Goal: Task Accomplishment & Management: Manage account settings

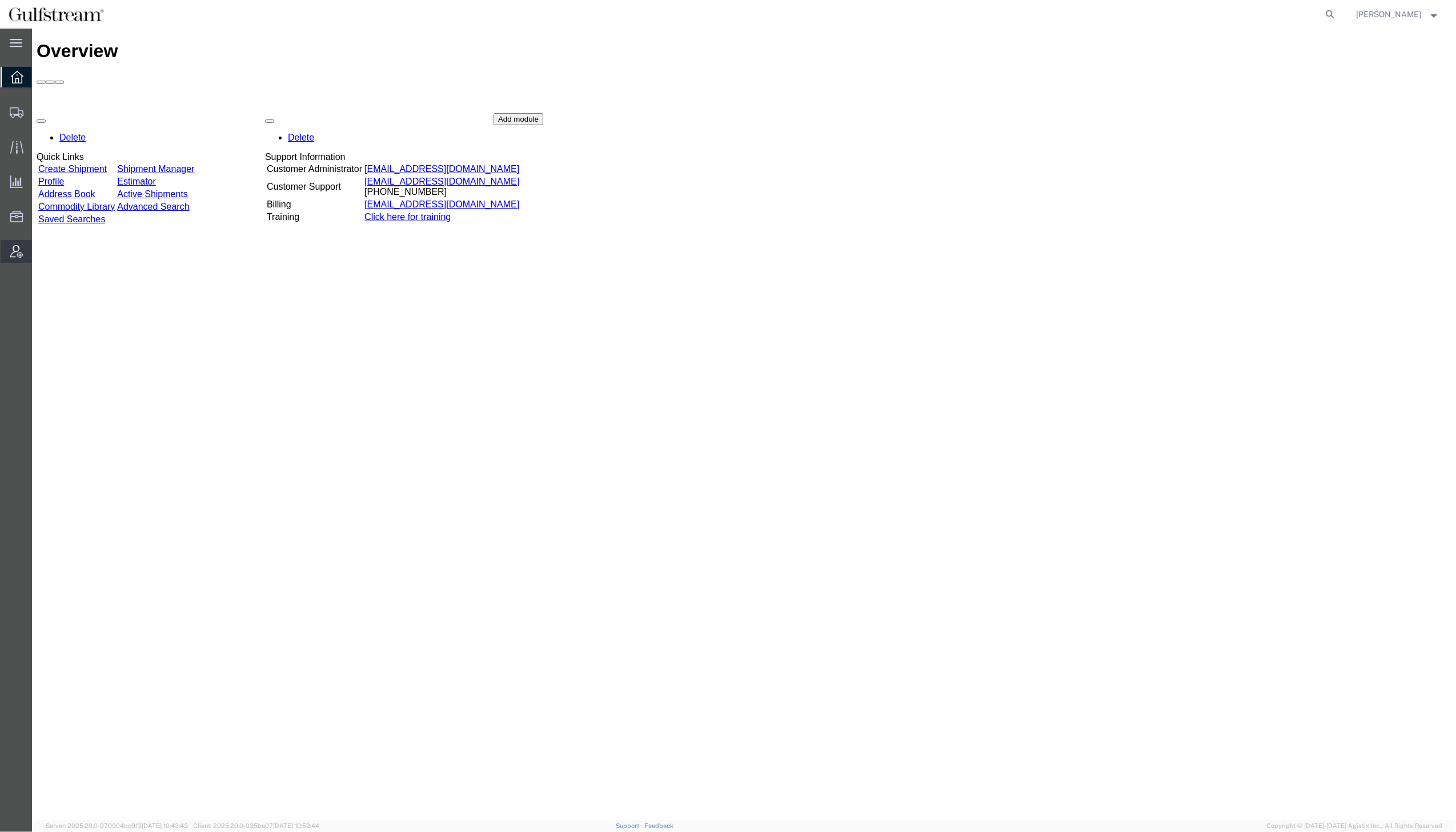
click at [39, 247] on span "Account Admin" at bounding box center [35, 251] width 8 height 23
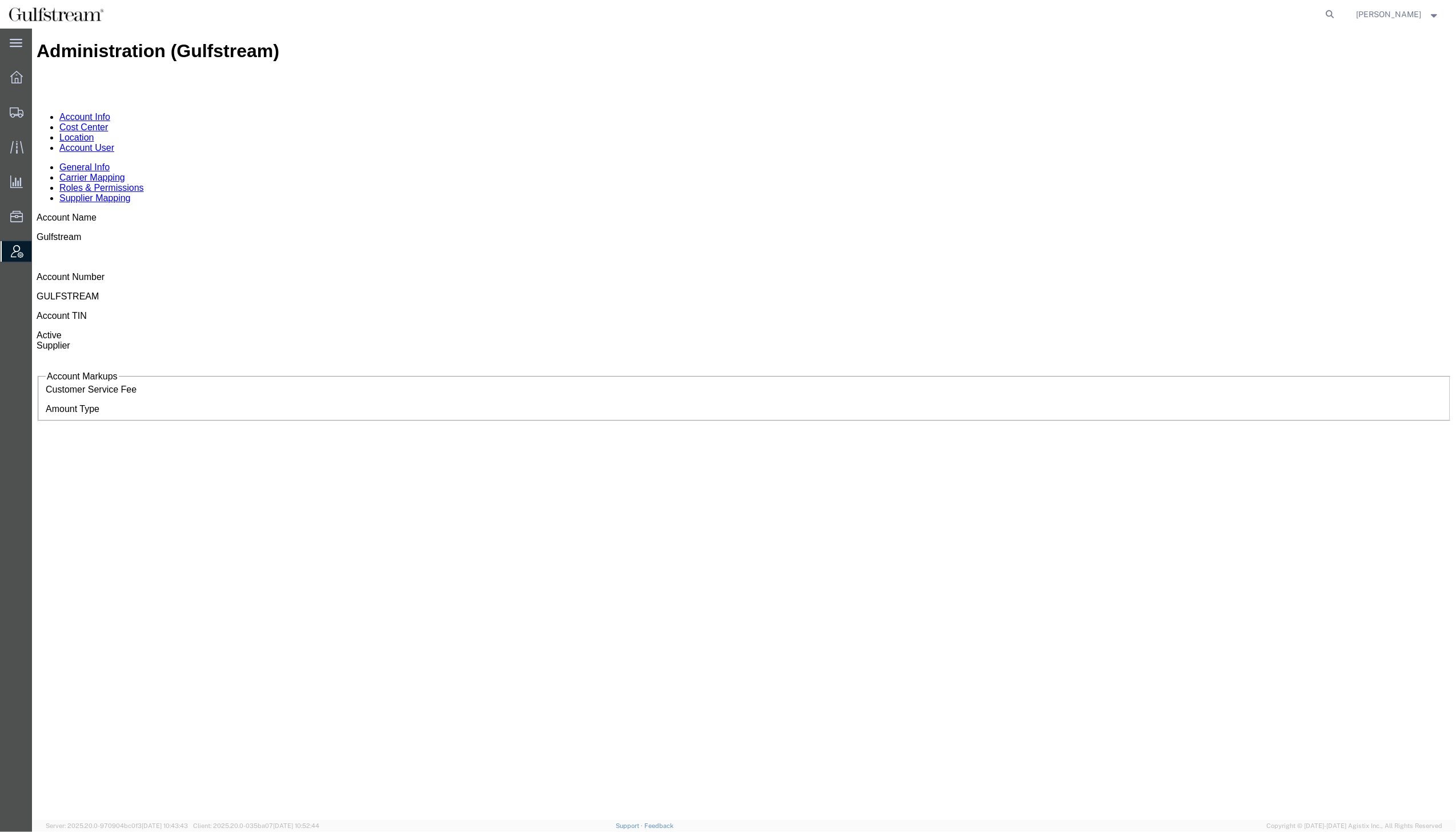
click at [270, 56] on div "Administration (Gulfstream)" at bounding box center [744, 51] width 1415 height 21
click at [114, 143] on link "Account User" at bounding box center [86, 148] width 55 height 10
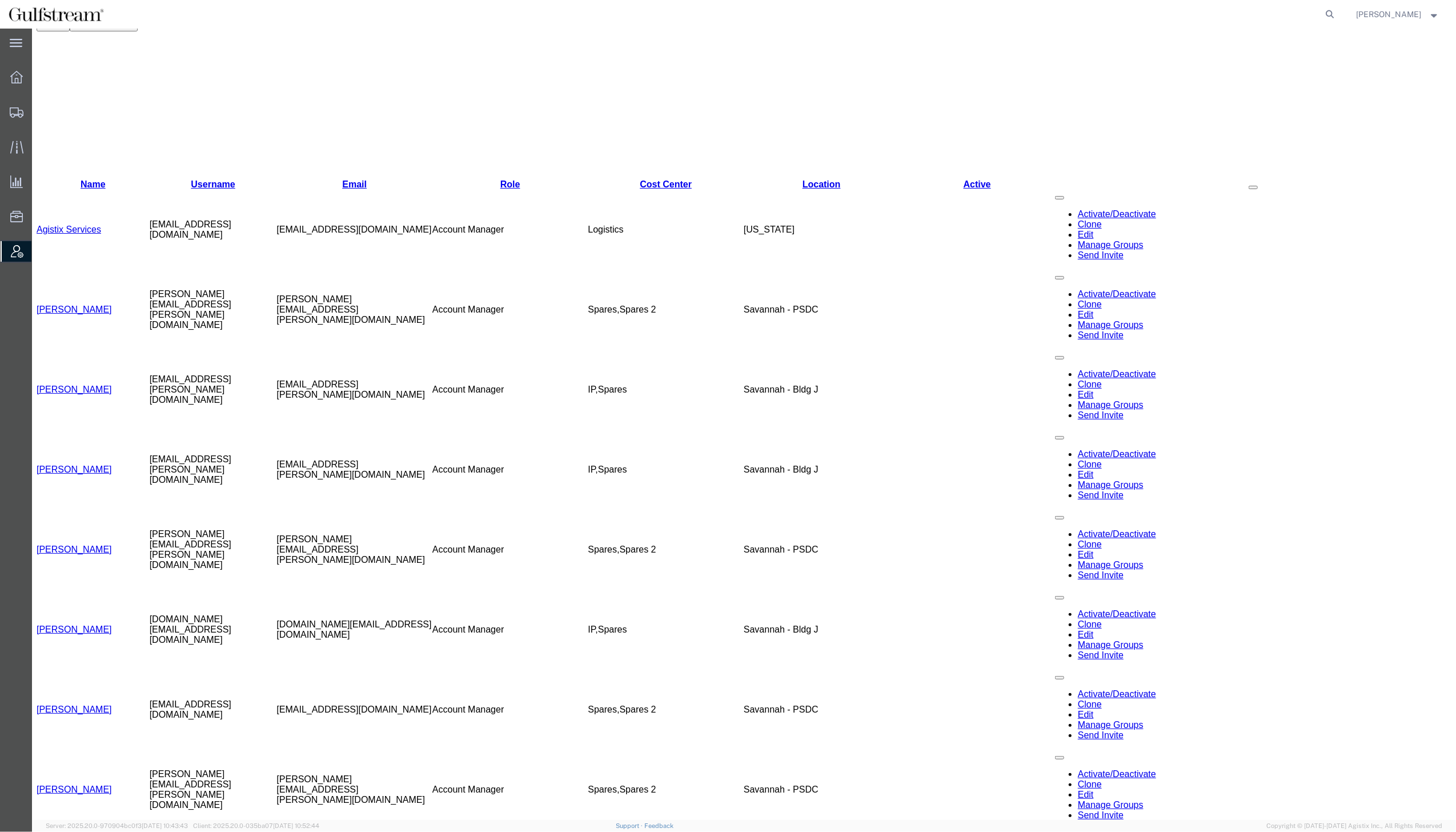
scroll to position [229, 0]
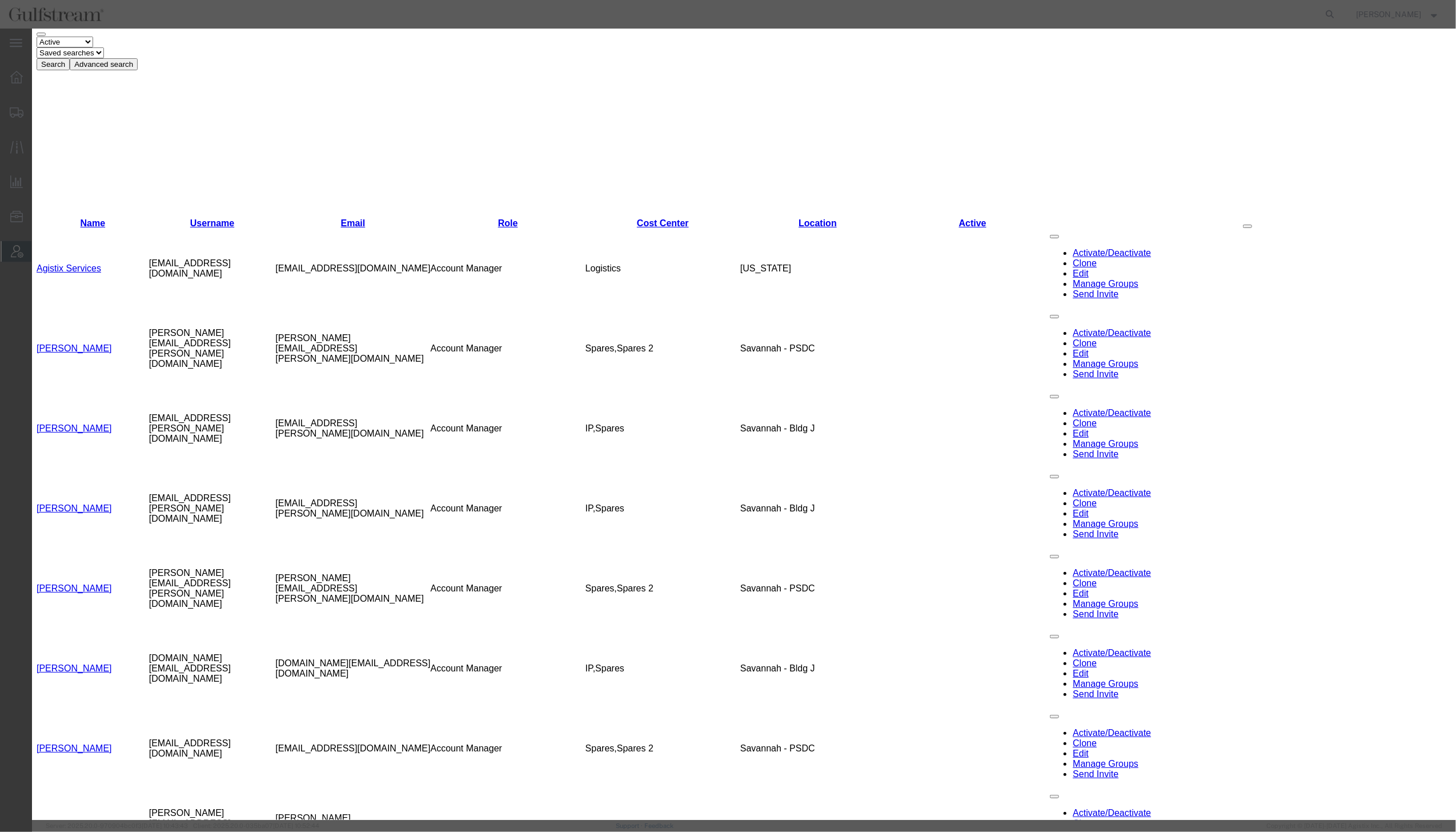
select select "COSTCENTER"
select select "1103"
select select "COSTCENTER"
select select "1118"
drag, startPoint x: 690, startPoint y: 167, endPoint x: 466, endPoint y: 156, distance: 224.3
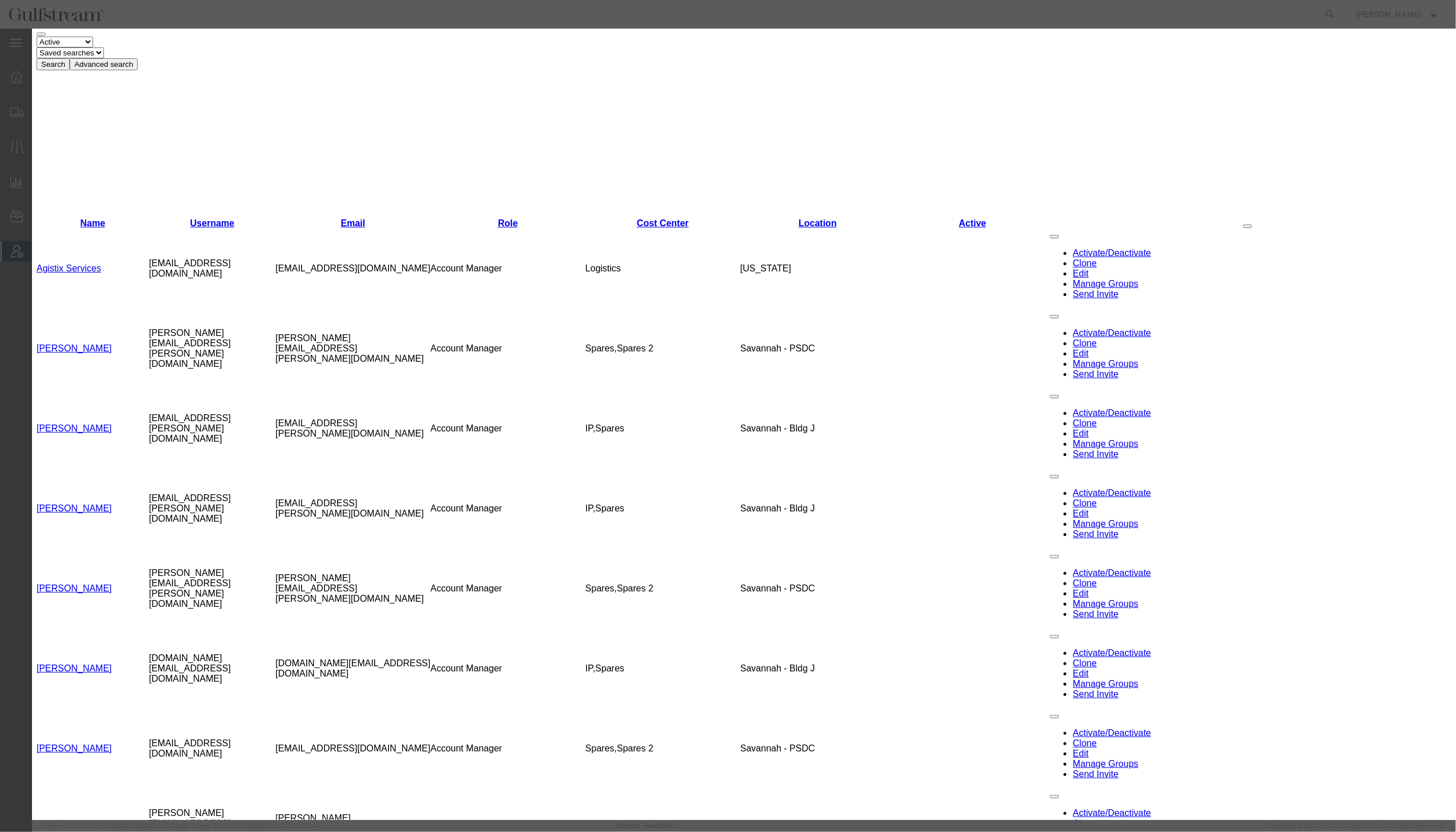
drag, startPoint x: 1048, startPoint y: 64, endPoint x: 1095, endPoint y: 72, distance: 47.7
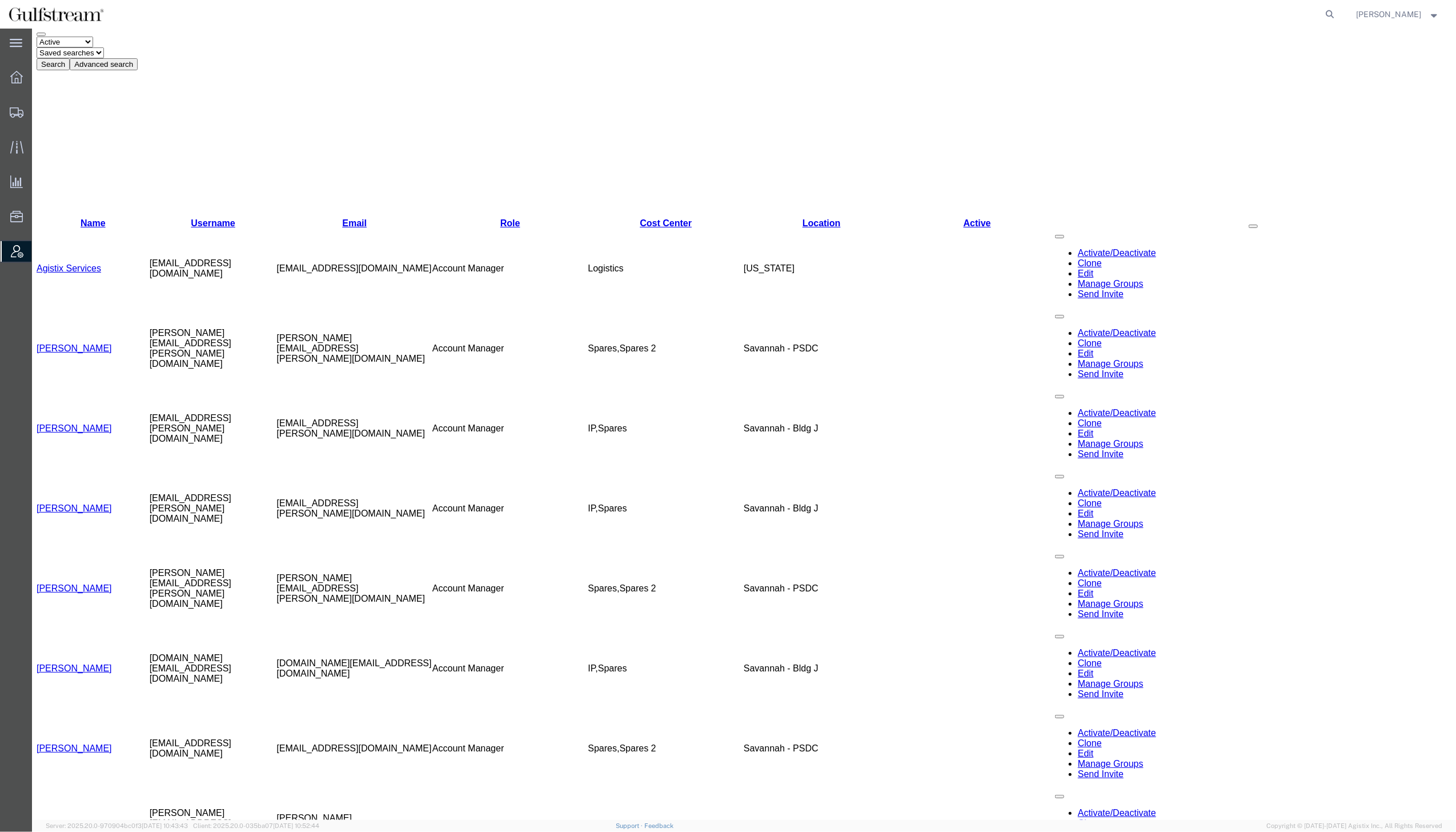
click at [1433, 14] on strong "button" at bounding box center [1434, 14] width 10 height 4
drag, startPoint x: 1410, startPoint y: 78, endPoint x: 918, endPoint y: 139, distance: 495.8
click at [1410, 78] on link "Logout" at bounding box center [1398, 80] width 101 height 20
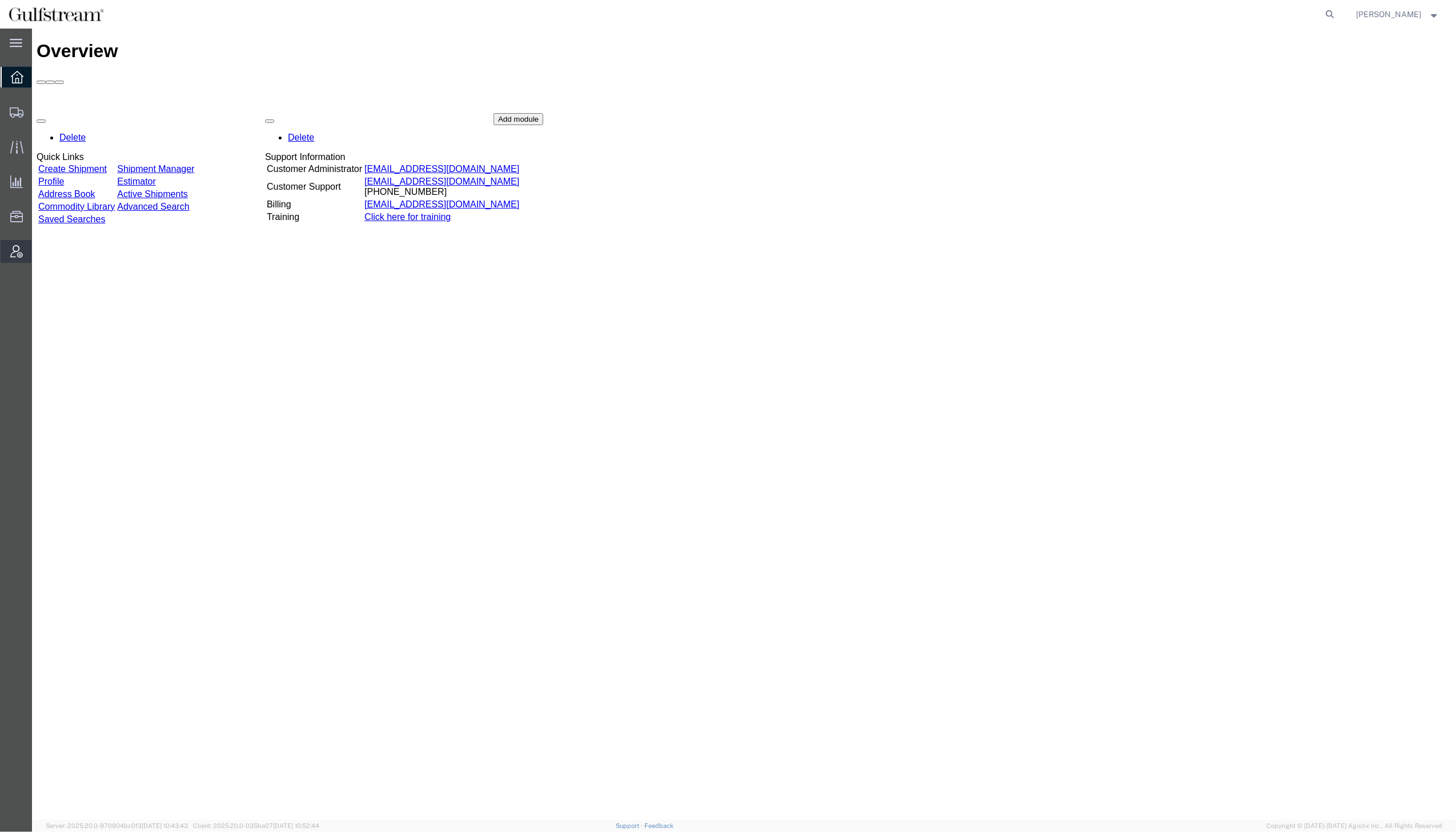
click at [39, 248] on span "Account Admin" at bounding box center [35, 251] width 8 height 23
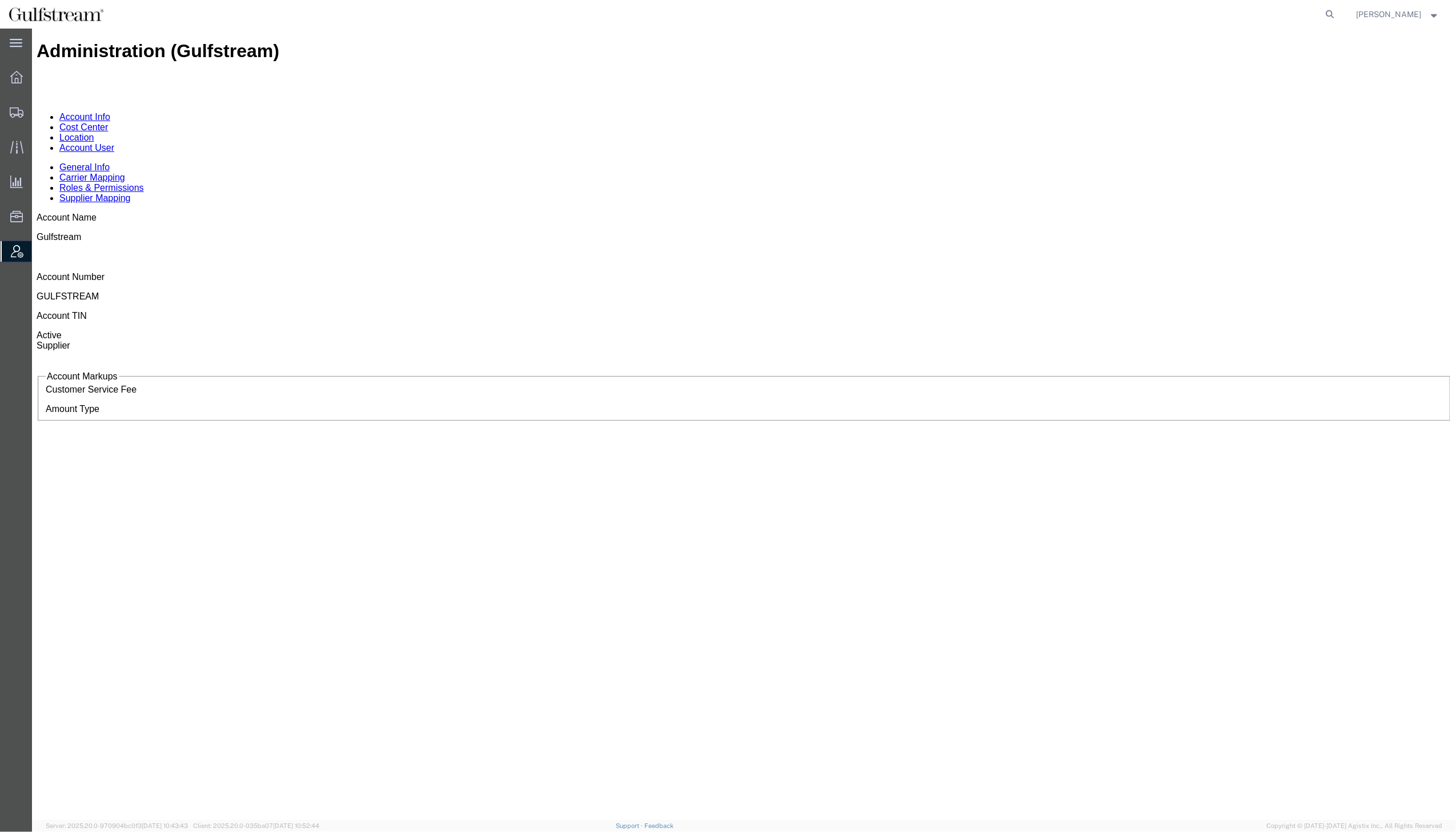
drag, startPoint x: 250, startPoint y: 71, endPoint x: 453, endPoint y: 443, distance: 423.8
click at [114, 143] on link "Account User" at bounding box center [86, 148] width 55 height 10
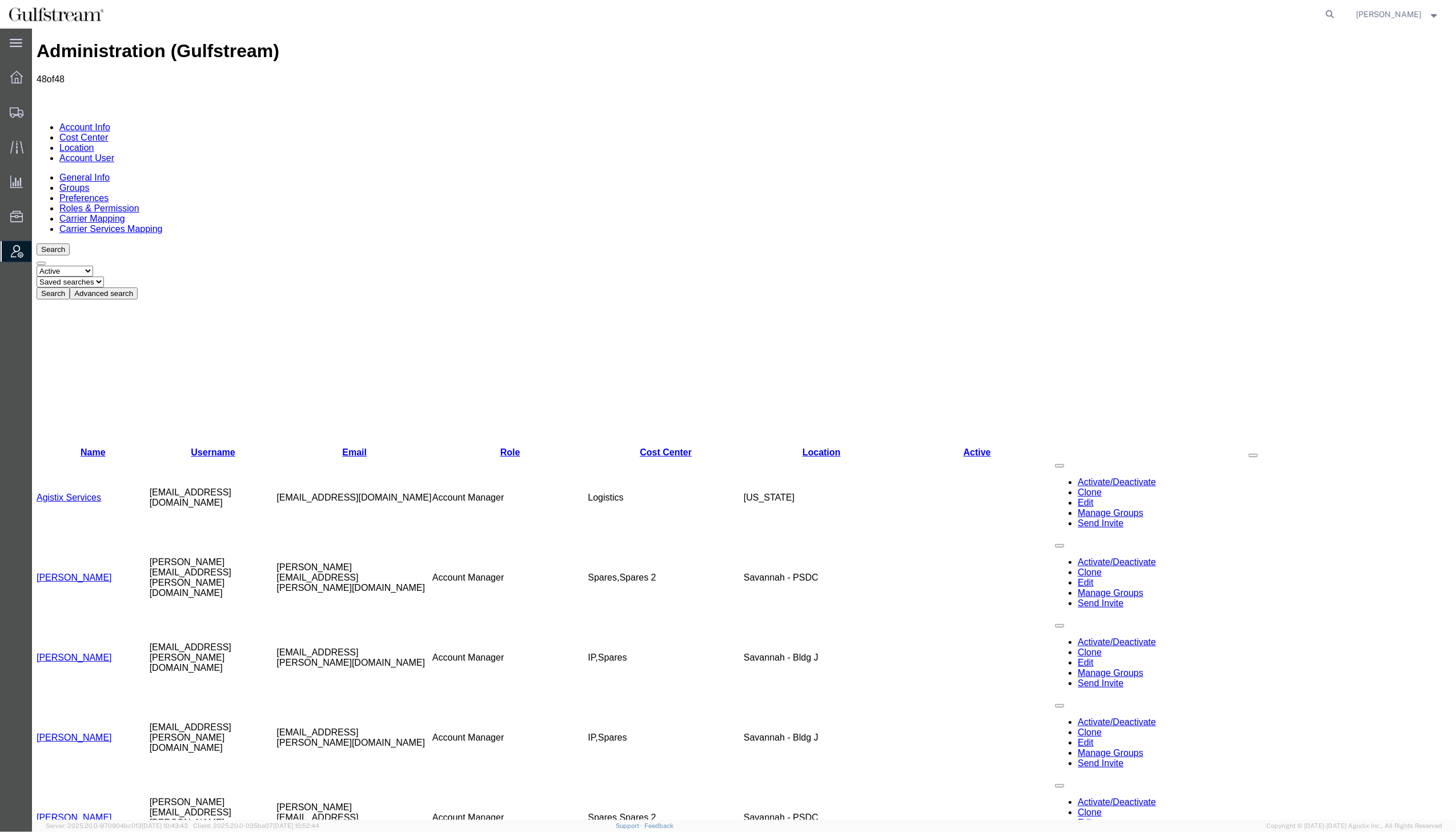
scroll to position [229, 0]
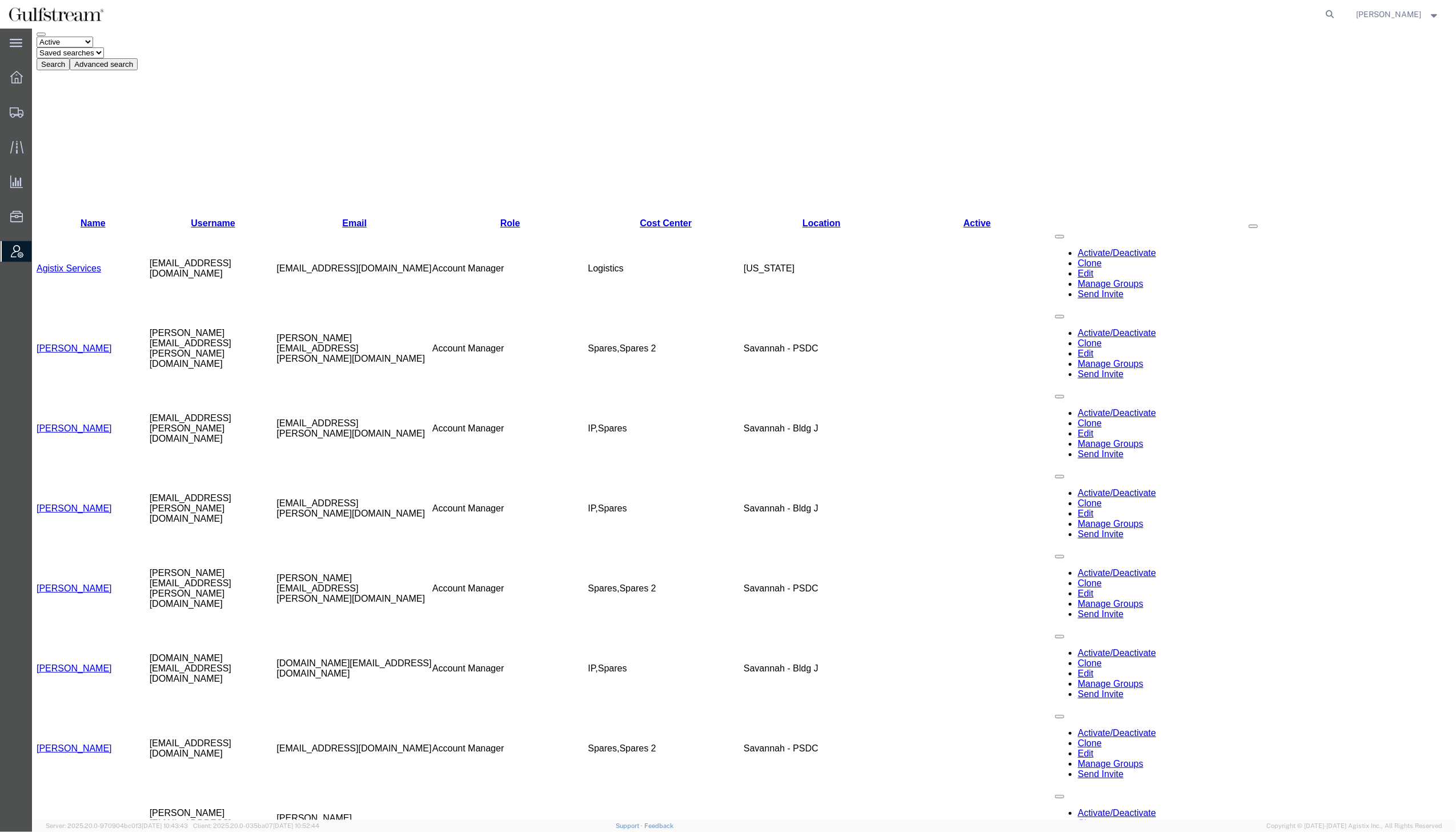
drag, startPoint x: 264, startPoint y: 494, endPoint x: 153, endPoint y: 490, distance: 111.1
copy td "mark.cioccari@gulfstream.com"
click at [1435, 14] on strong "button" at bounding box center [1434, 14] width 10 height 4
click at [1408, 76] on link "Logout" at bounding box center [1398, 80] width 101 height 20
